Goal: Download file/media

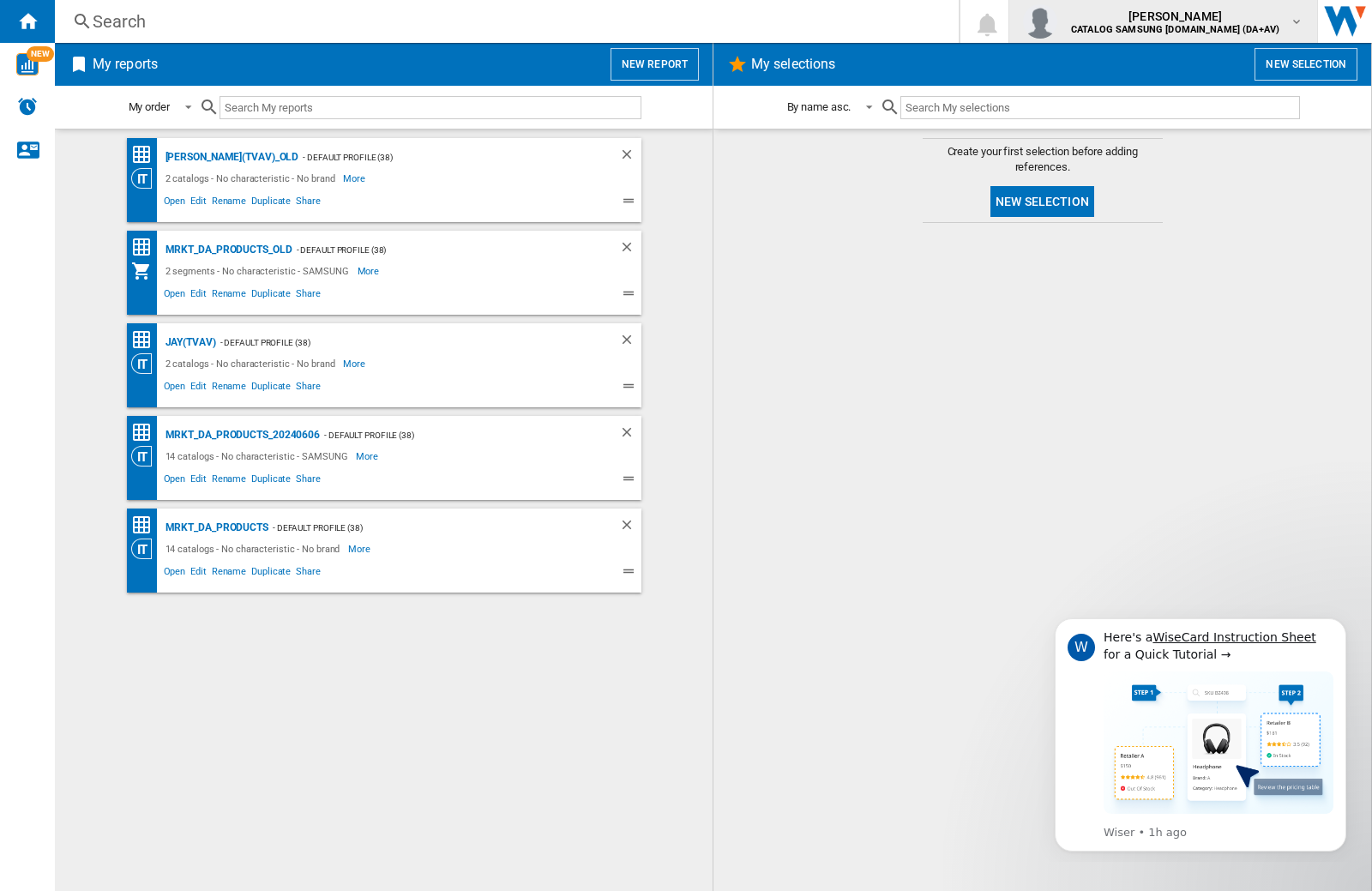
click at [1058, 21] on img "button" at bounding box center [1041, 21] width 35 height 35
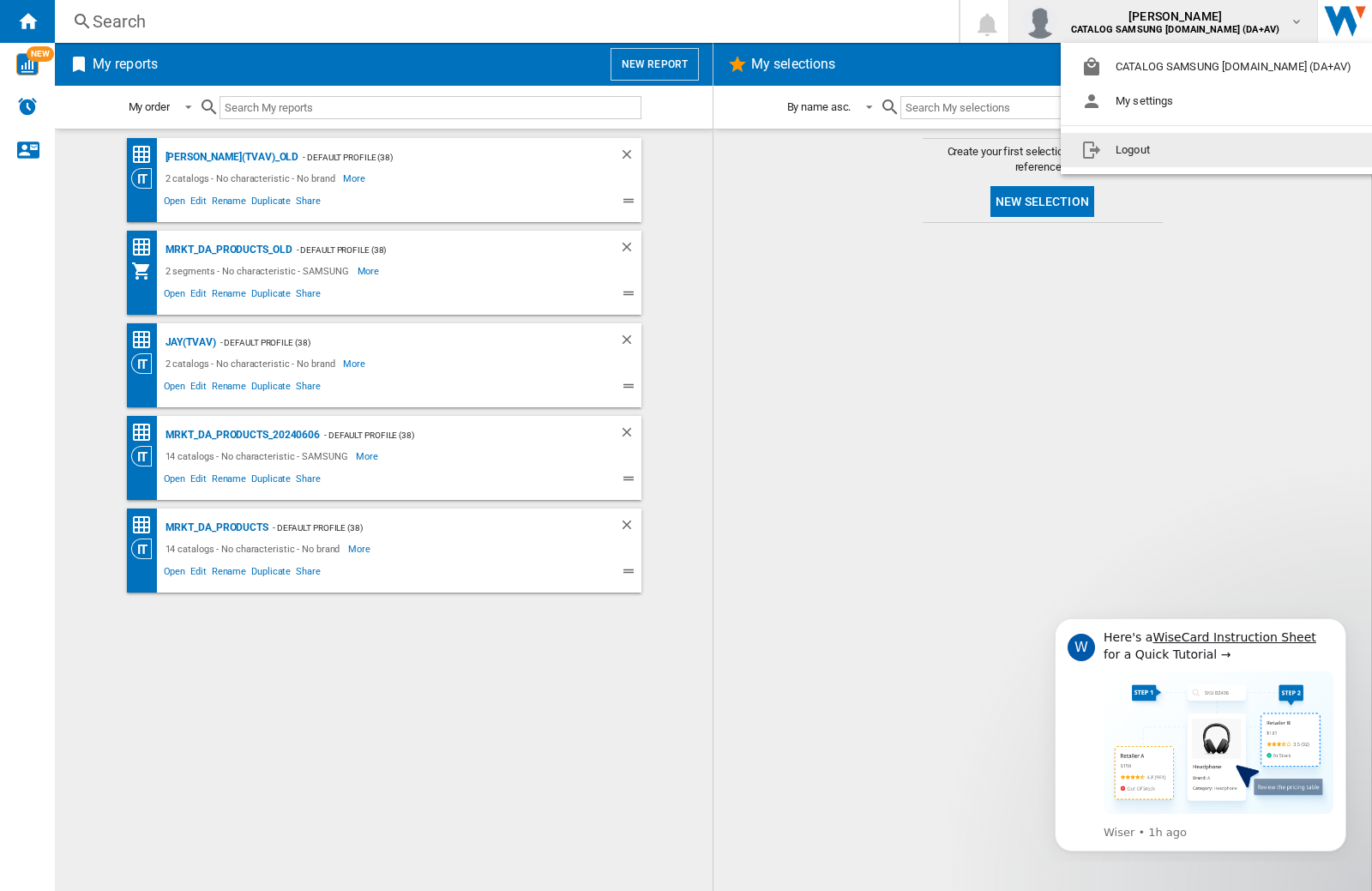
click at [1193, 150] on button "Logout" at bounding box center [1220, 150] width 318 height 35
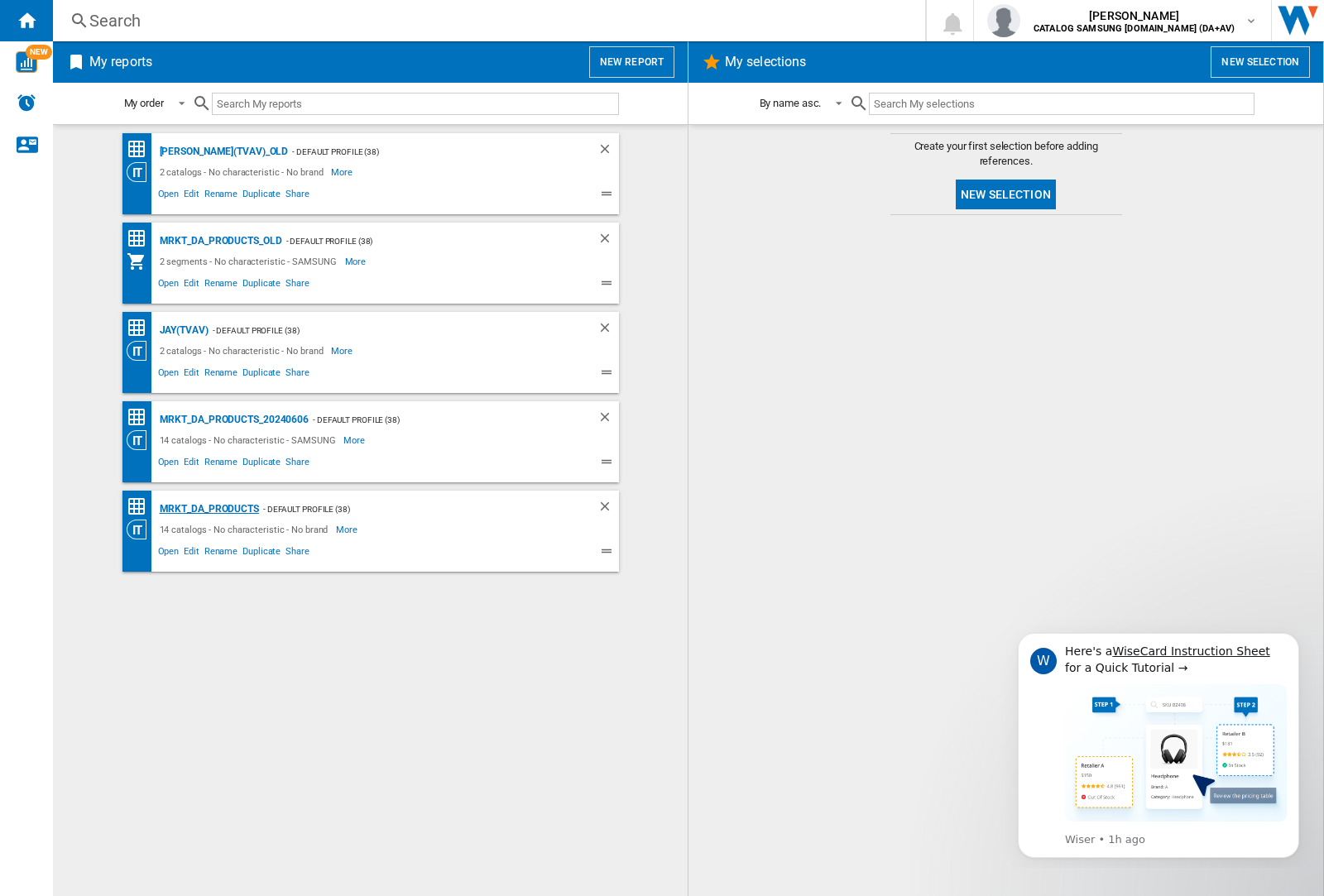
click at [208, 509] on div "MRKT_DA_PRODUCTS" at bounding box center [206, 509] width 103 height 20
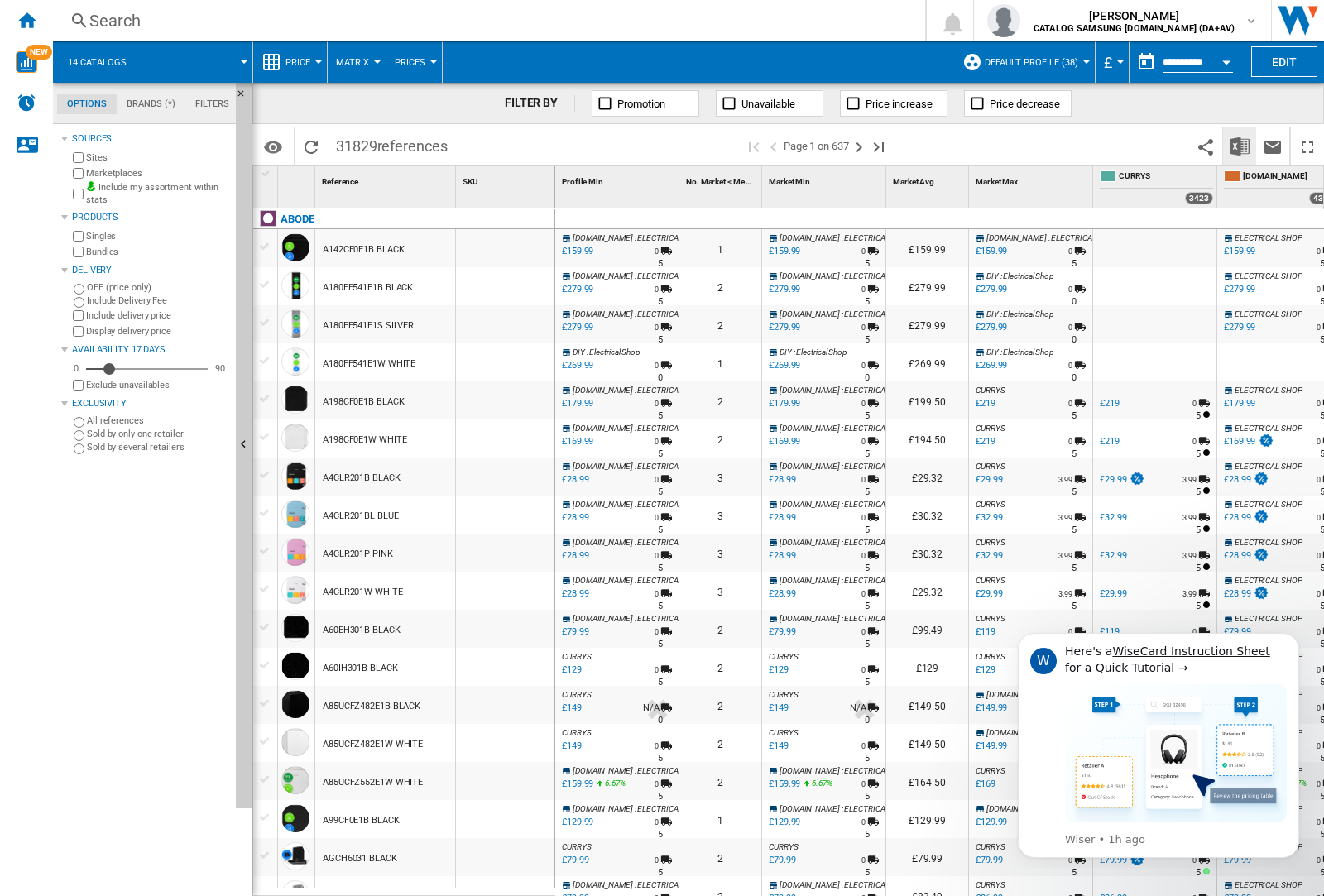
click at [1239, 145] on img "Download in Excel" at bounding box center [1239, 146] width 20 height 20
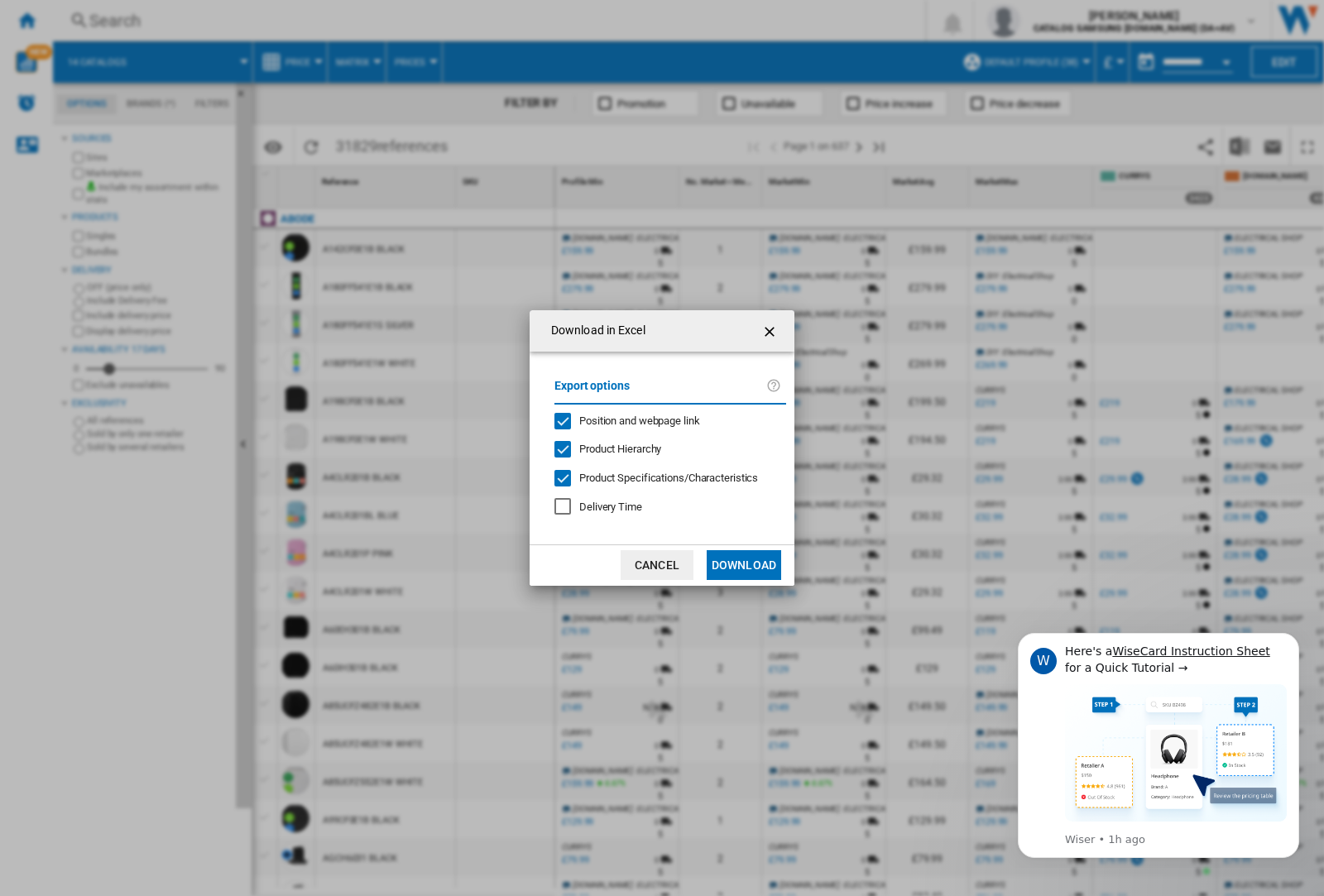
click at [629, 420] on span "Position and webpage link" at bounding box center [640, 420] width 121 height 12
click at [744, 565] on button "Download" at bounding box center [744, 565] width 74 height 30
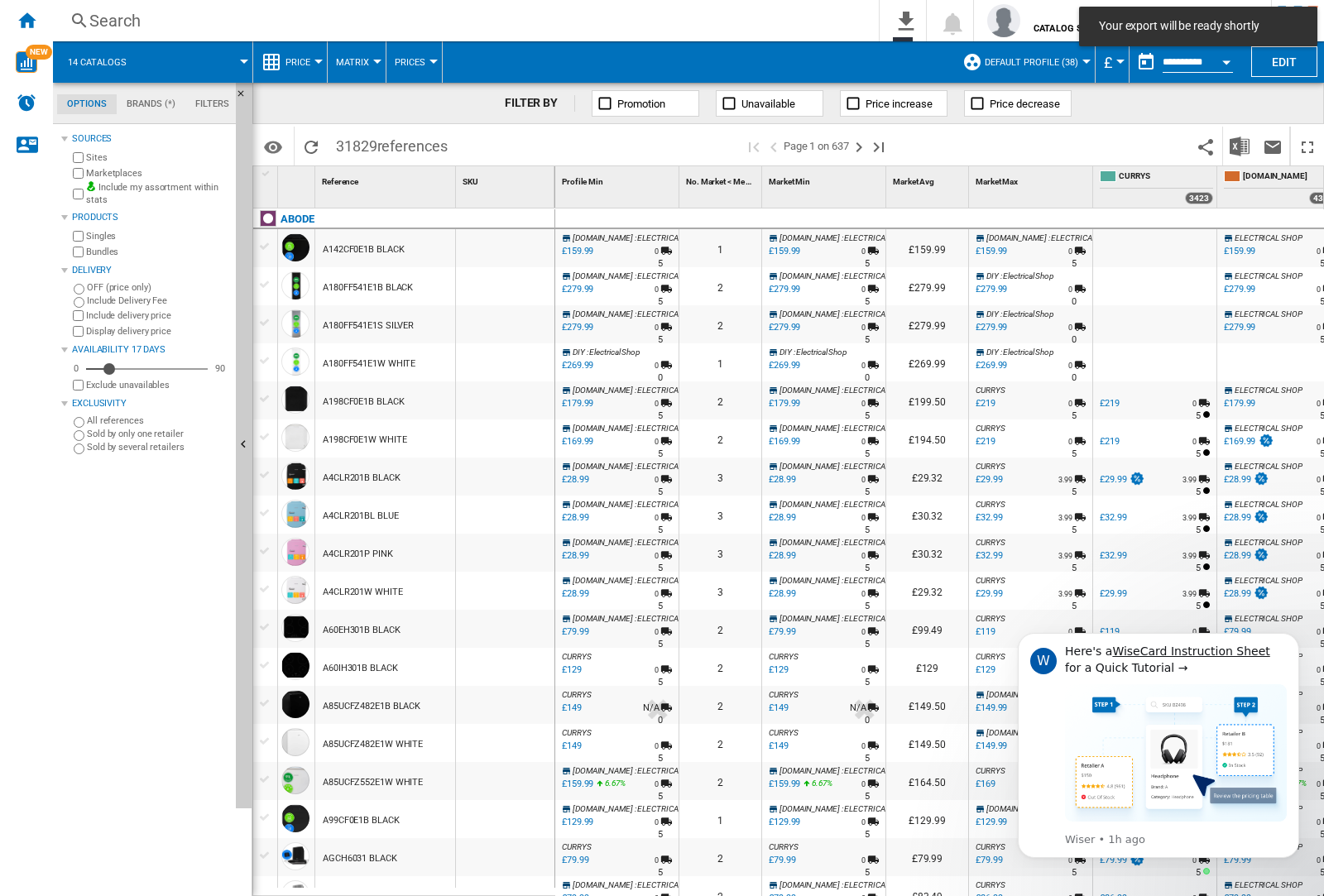
click at [516, 283] on div at bounding box center [506, 286] width 99 height 38
